Goal: Find specific page/section: Find specific page/section

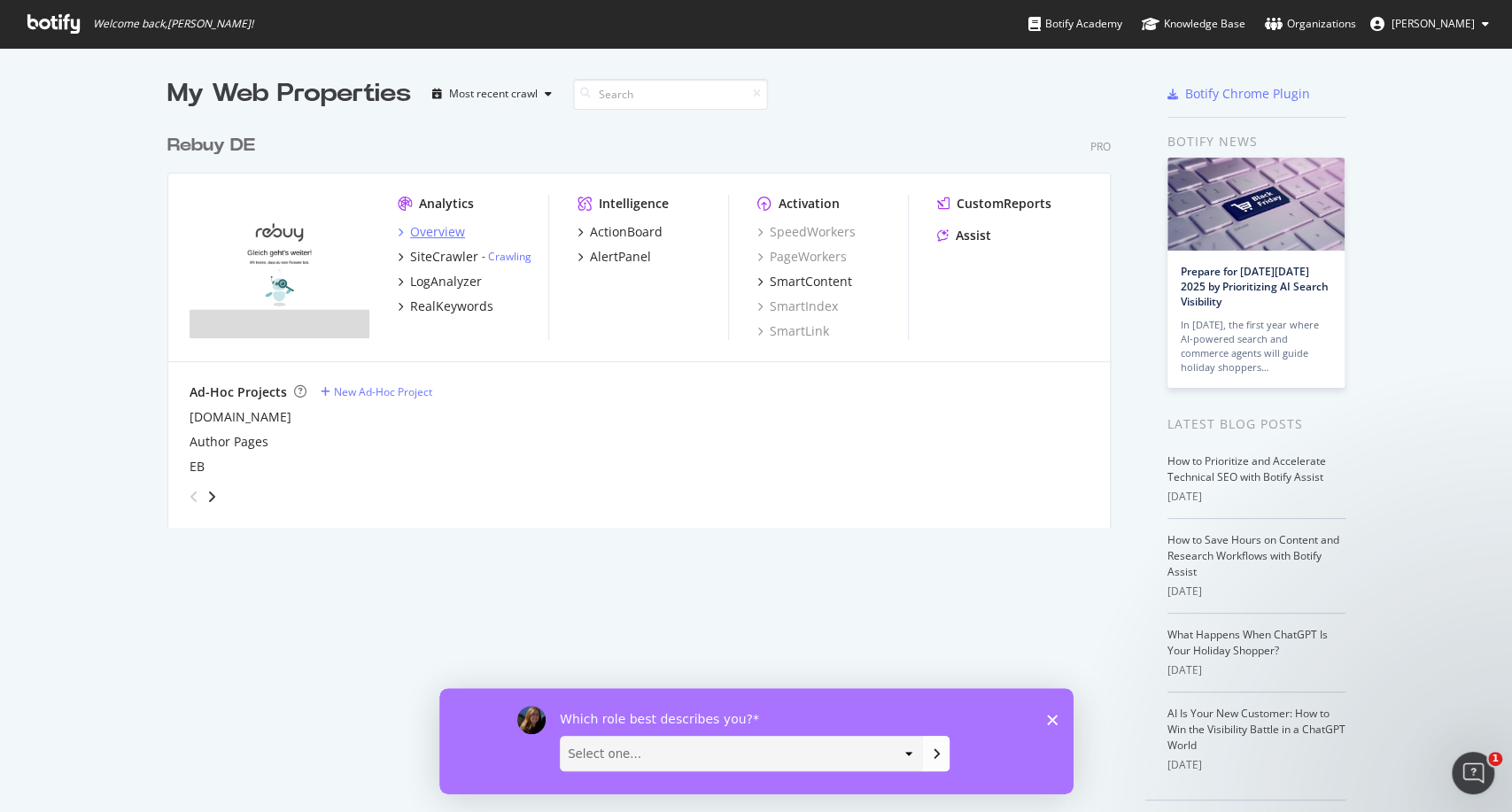
click at [422, 229] on div "Overview" at bounding box center [437, 231] width 55 height 18
